Goal: Task Accomplishment & Management: Manage account settings

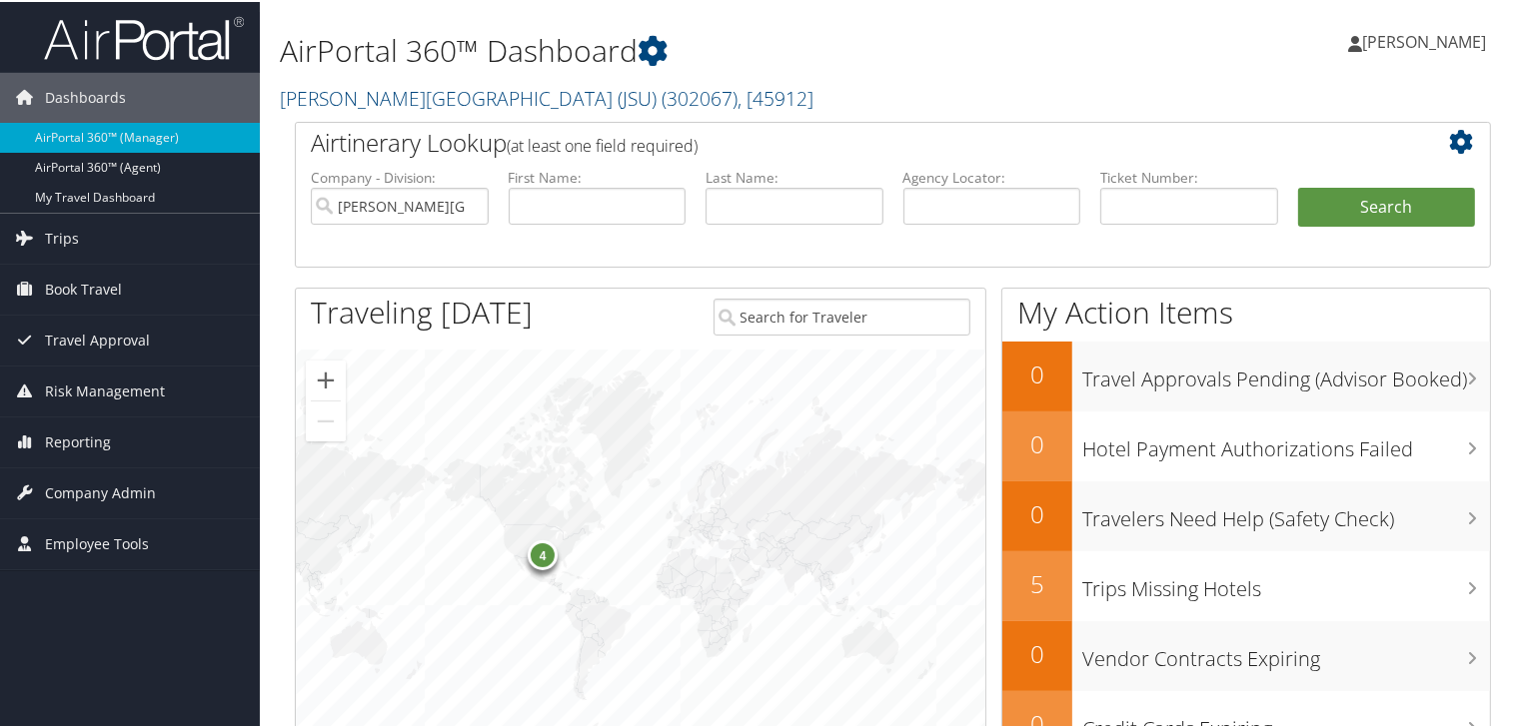
click at [1362, 36] on icon at bounding box center [1355, 42] width 14 height 16
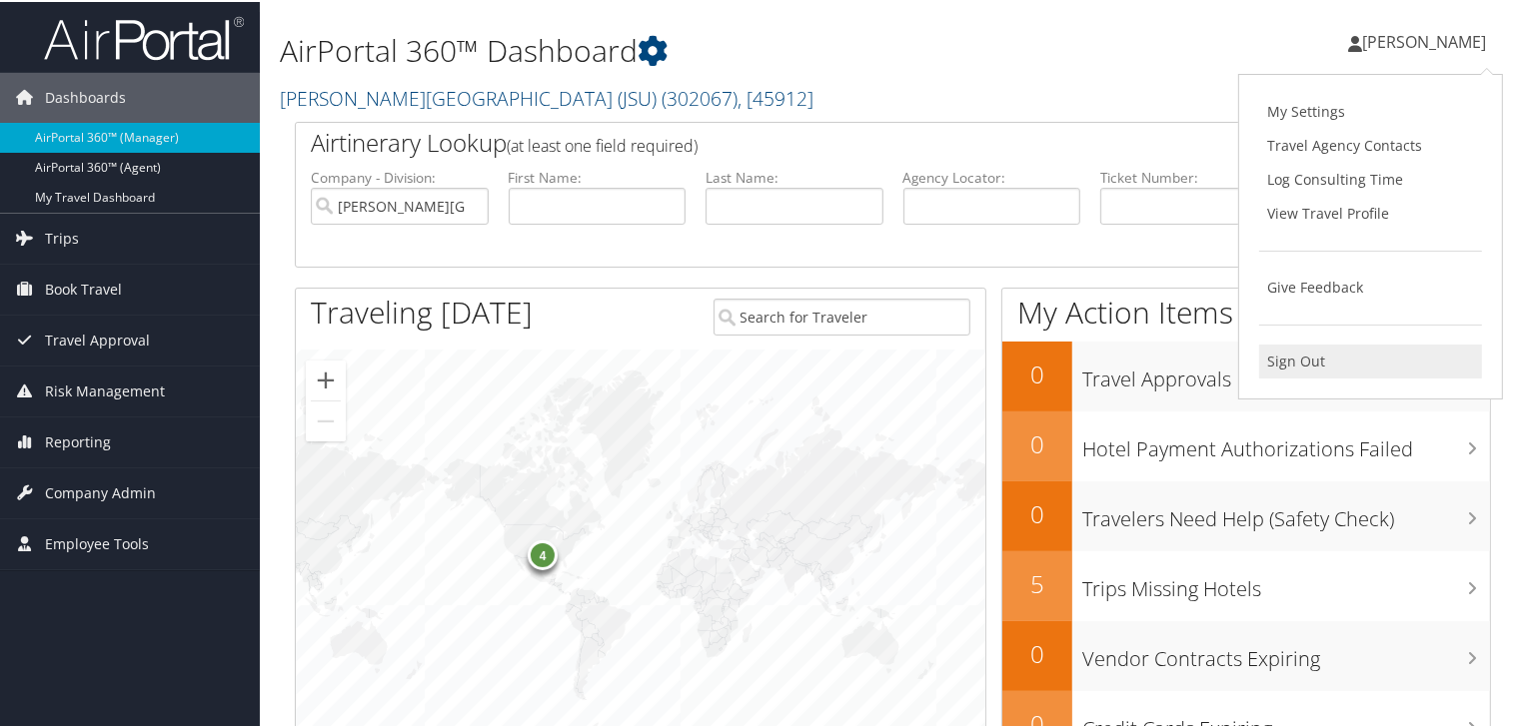
click at [1284, 366] on link "Sign Out" at bounding box center [1370, 360] width 223 height 34
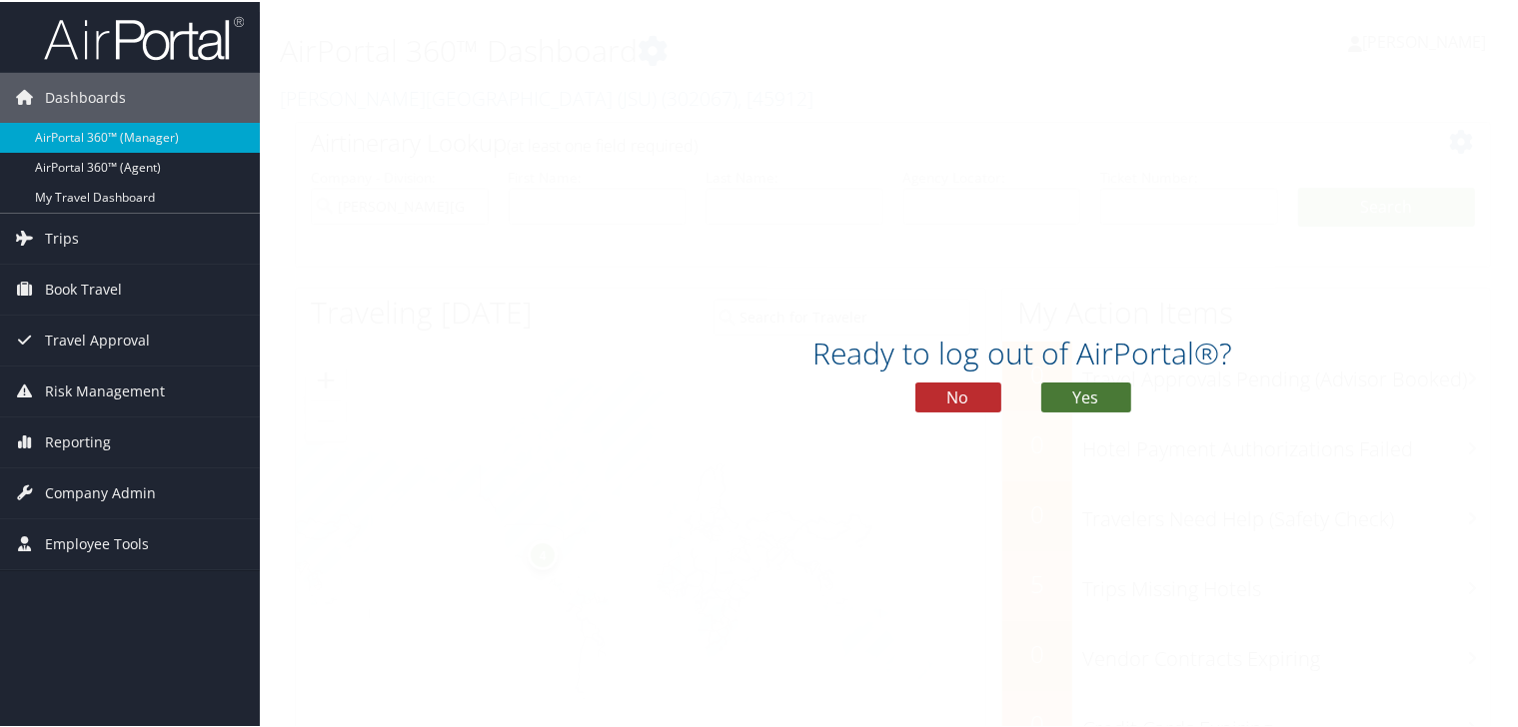
click at [1087, 386] on button "Yes" at bounding box center [1086, 396] width 90 height 30
